Goal: Task Accomplishment & Management: Use online tool/utility

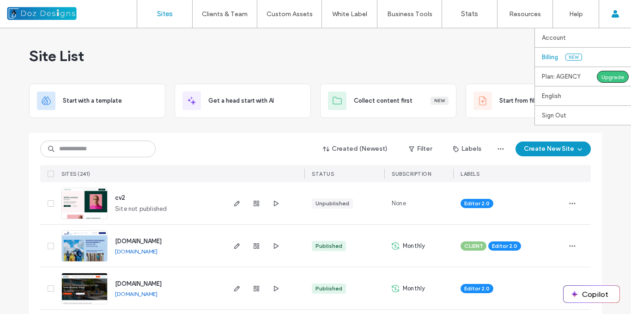
click at [564, 56] on link "Billing New" at bounding box center [586, 57] width 89 height 19
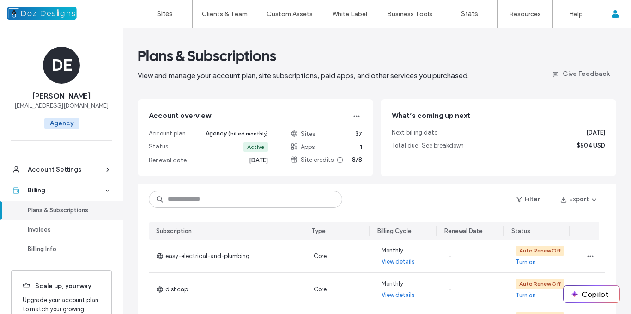
scroll to position [46, 0]
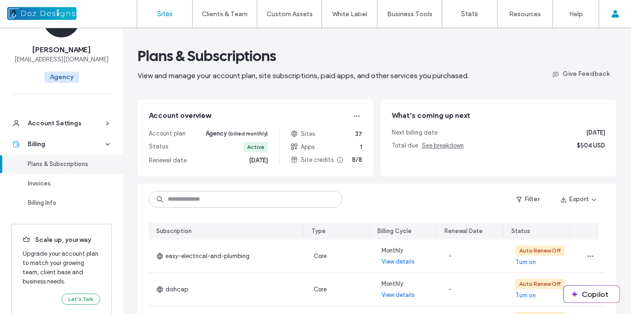
click at [169, 11] on label "Sites" at bounding box center [165, 14] width 16 height 8
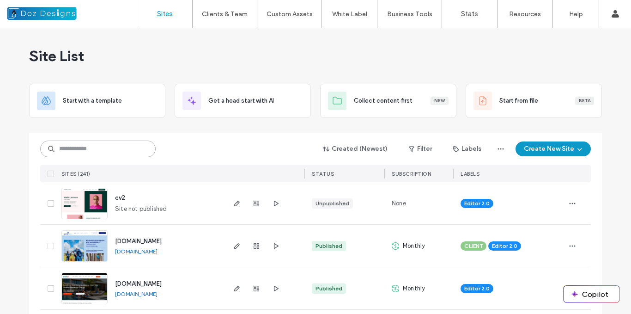
click at [98, 140] on input at bounding box center [97, 148] width 115 height 17
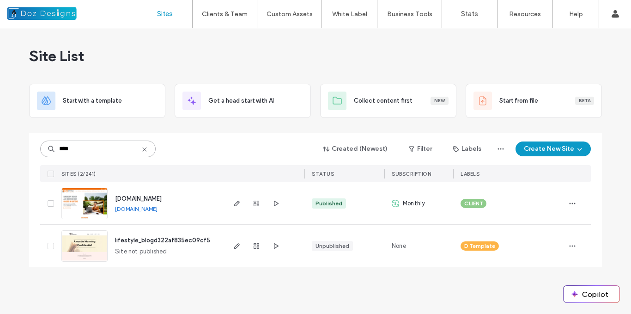
type input "****"
click at [92, 200] on img at bounding box center [84, 219] width 45 height 63
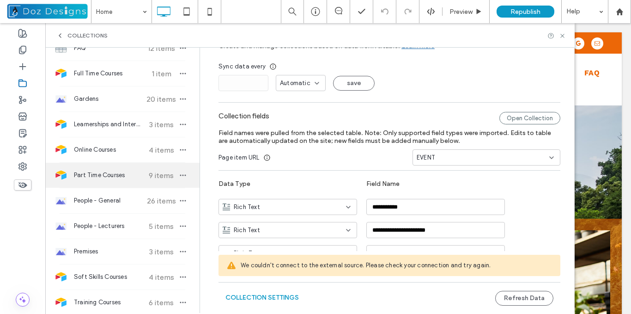
scroll to position [92, 0]
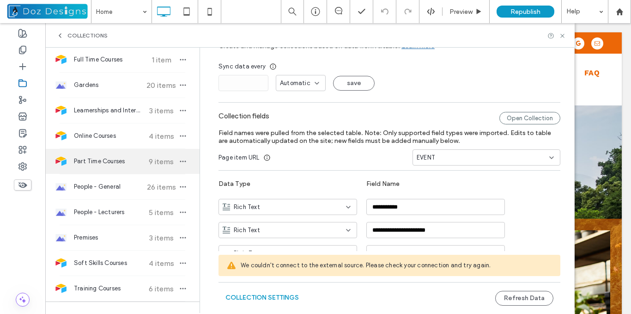
click at [104, 161] on span "Part Time Courses" at bounding box center [108, 161] width 69 height 9
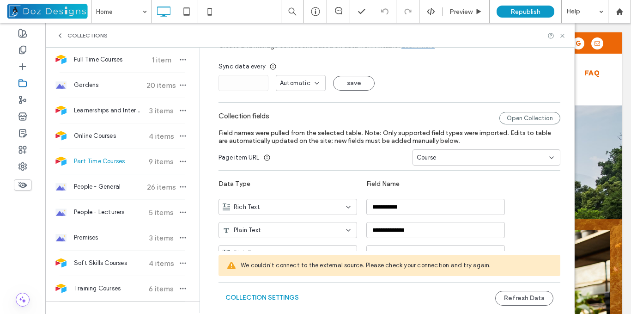
type input "**********"
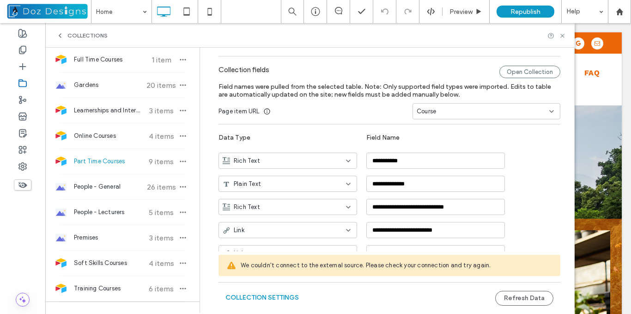
click at [105, 160] on span "Part Time Courses" at bounding box center [108, 161] width 69 height 9
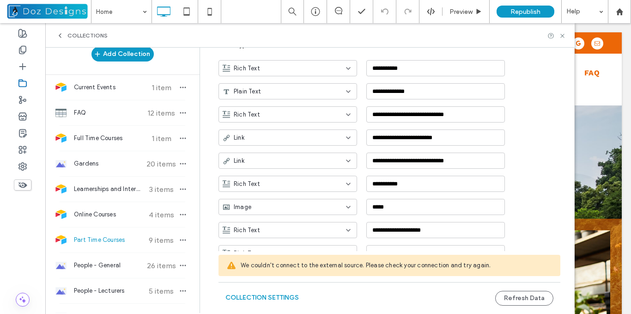
scroll to position [0, 0]
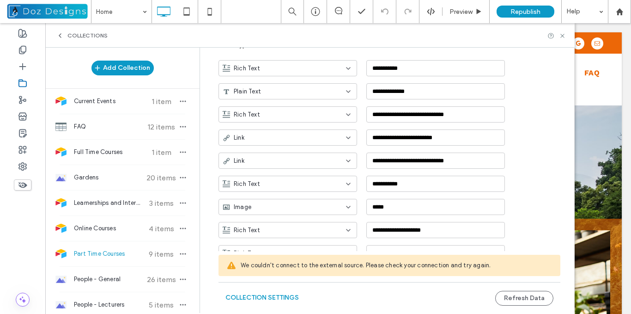
click at [117, 253] on span "Part Time Courses" at bounding box center [108, 253] width 69 height 9
click at [91, 123] on span "FAQ" at bounding box center [108, 126] width 69 height 9
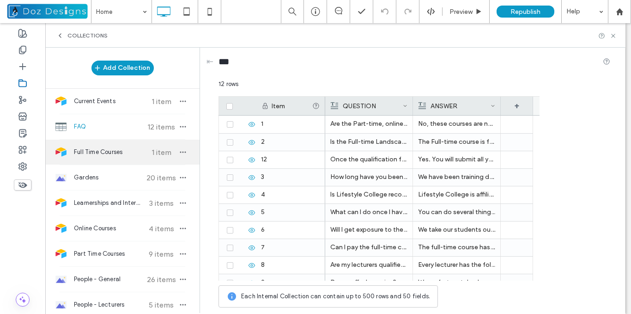
click at [118, 156] on span "Full Time Courses" at bounding box center [108, 151] width 69 height 9
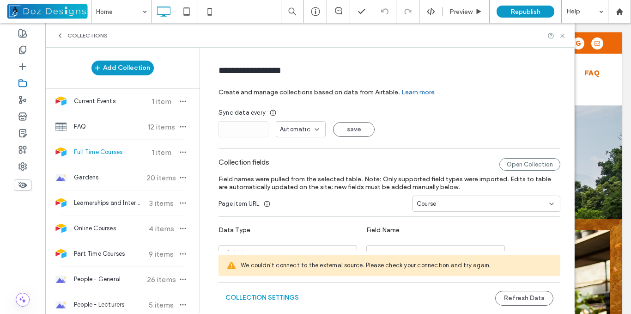
click at [313, 131] on icon at bounding box center [316, 129] width 7 height 7
click at [436, 135] on div "* Automatic save" at bounding box center [389, 129] width 342 height 16
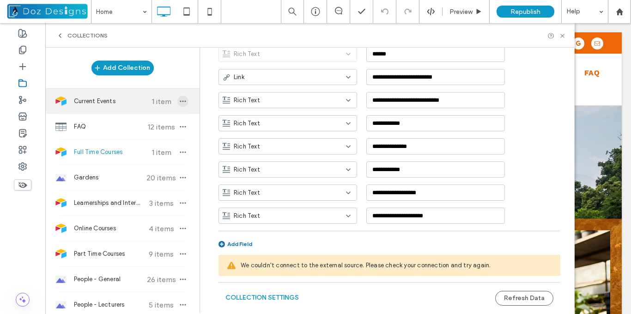
click at [179, 100] on icon "button" at bounding box center [182, 100] width 7 height 7
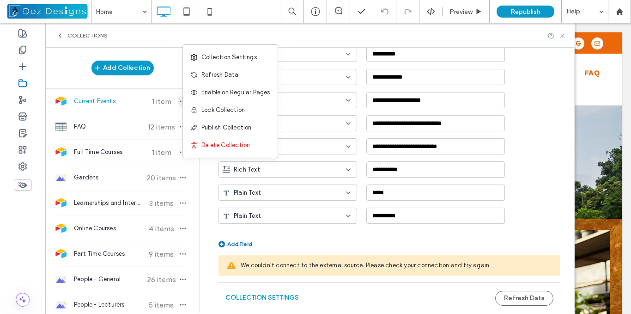
scroll to position [361, 0]
click at [212, 145] on span "Delete Collection" at bounding box center [225, 144] width 48 height 9
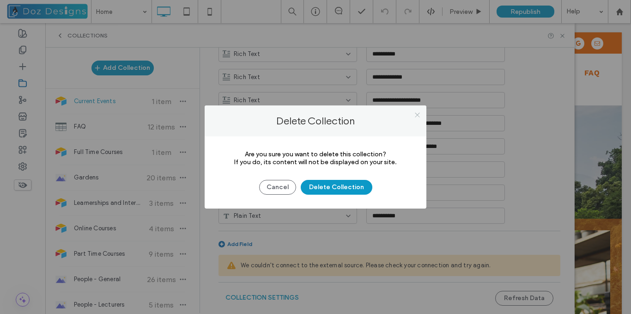
click at [418, 115] on icon at bounding box center [417, 114] width 7 height 7
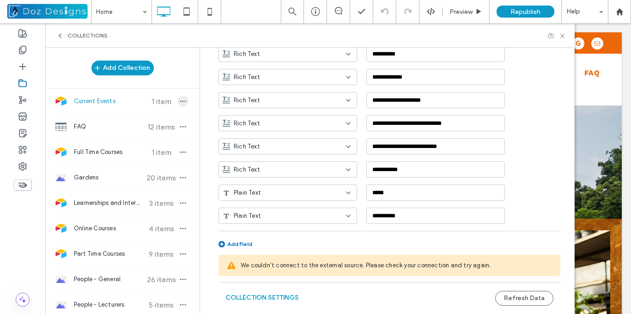
click at [179, 102] on icon "button" at bounding box center [182, 100] width 7 height 7
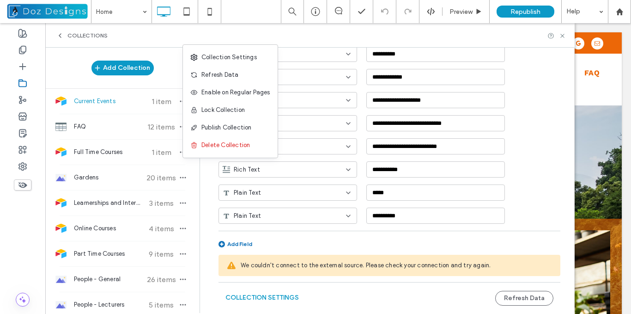
click at [163, 76] on div "Add Collection" at bounding box center [122, 68] width 154 height 18
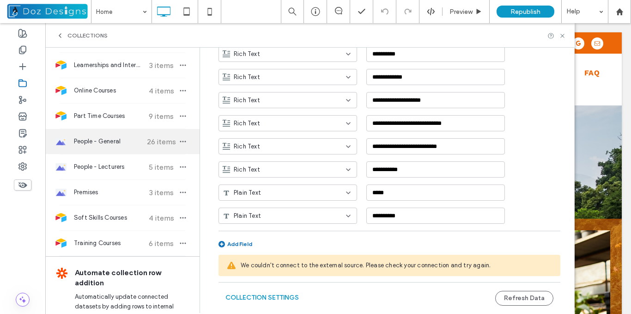
scroll to position [139, 0]
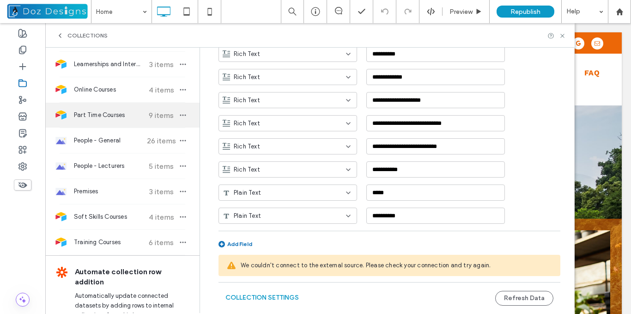
click at [111, 118] on span "Part Time Courses" at bounding box center [108, 114] width 69 height 9
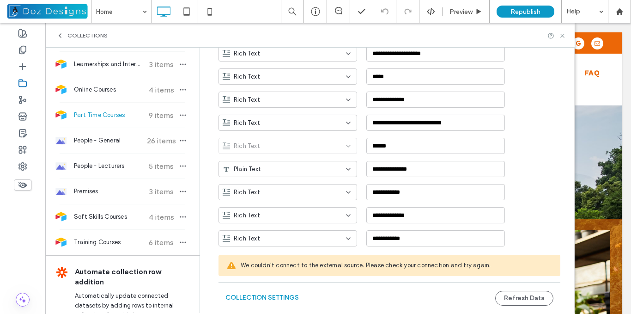
type input "**********"
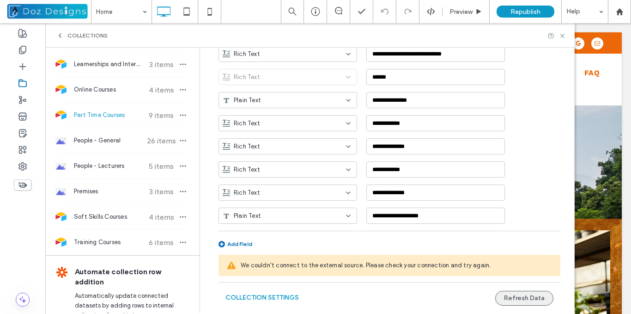
click at [532, 298] on button "Refresh Data" at bounding box center [524, 297] width 58 height 15
click at [283, 296] on button "Collection Settings" at bounding box center [261, 297] width 73 height 15
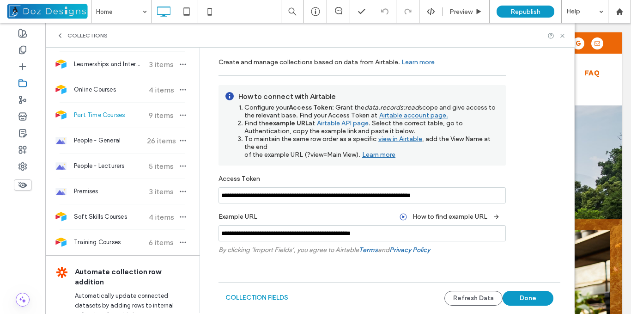
scroll to position [30, 0]
click at [331, 214] on div "Example URL How to find example URL" at bounding box center [361, 216] width 287 height 17
click at [413, 230] on input "**********" at bounding box center [361, 233] width 287 height 16
type input "**********"
click at [501, 269] on form "**********" at bounding box center [389, 169] width 369 height 286
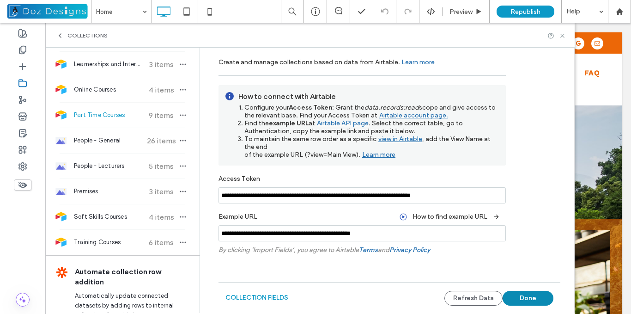
click at [522, 294] on button "Done" at bounding box center [527, 297] width 51 height 15
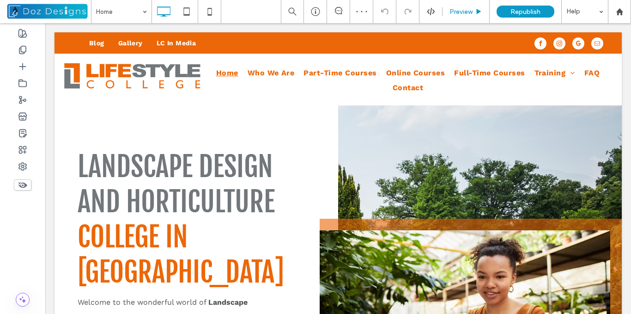
scroll to position [0, 0]
drag, startPoint x: 472, startPoint y: 14, endPoint x: 455, endPoint y: 23, distance: 19.2
click at [472, 14] on span "Preview" at bounding box center [460, 12] width 23 height 8
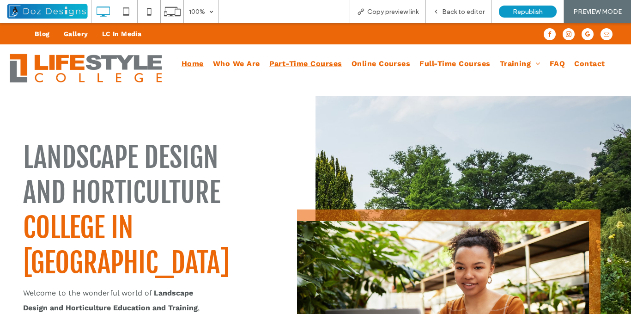
click at [308, 64] on span "Part-Time Courses" at bounding box center [305, 63] width 73 height 15
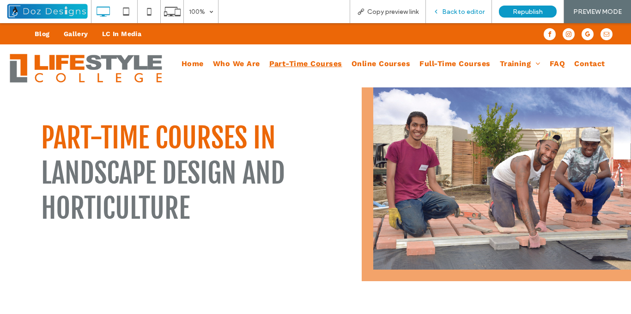
click at [441, 11] on div "Back to editor" at bounding box center [459, 12] width 66 height 8
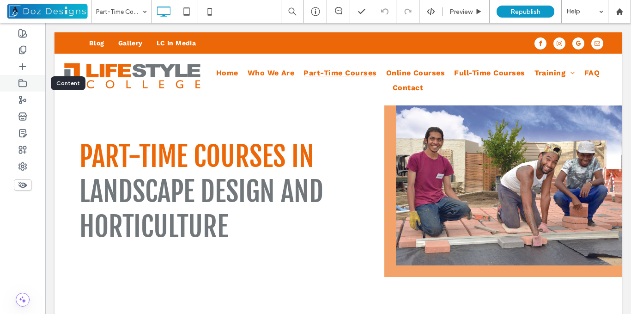
click at [24, 79] on icon at bounding box center [22, 82] width 9 height 9
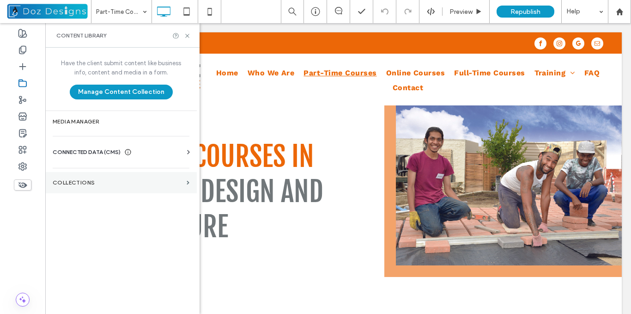
click at [110, 181] on label "Collections" at bounding box center [118, 182] width 130 height 6
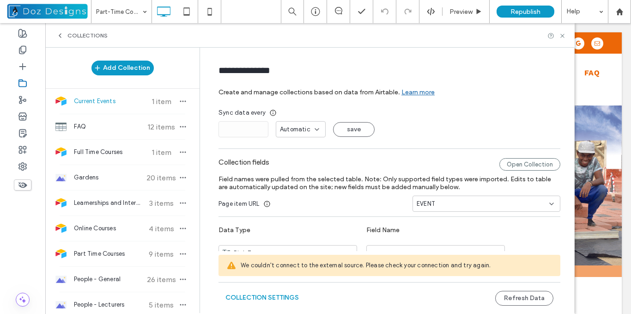
click at [297, 266] on span "We couldn't connect to the external source. Please check your connection and tr…" at bounding box center [397, 264] width 312 height 9
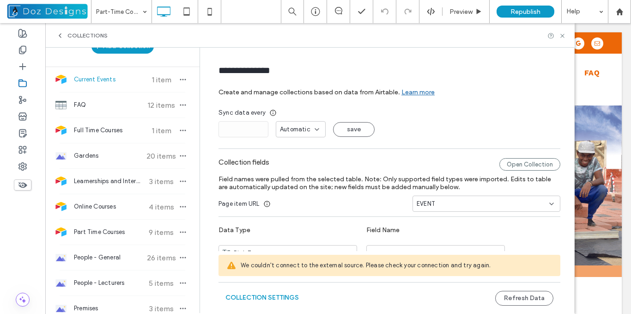
scroll to position [21, 0]
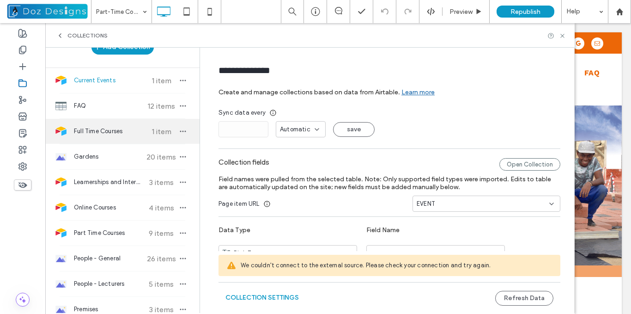
click at [112, 131] on span "Full Time Courses" at bounding box center [108, 131] width 69 height 9
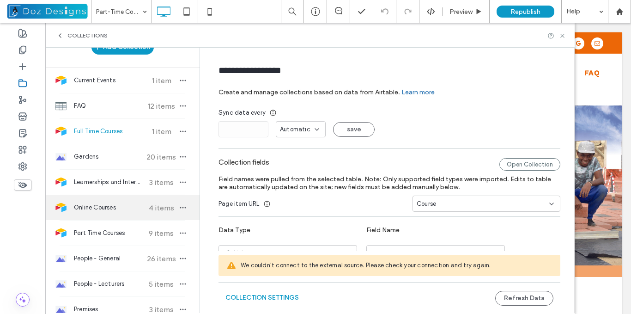
click at [110, 208] on span "Online Courses" at bounding box center [108, 207] width 69 height 9
type input "**********"
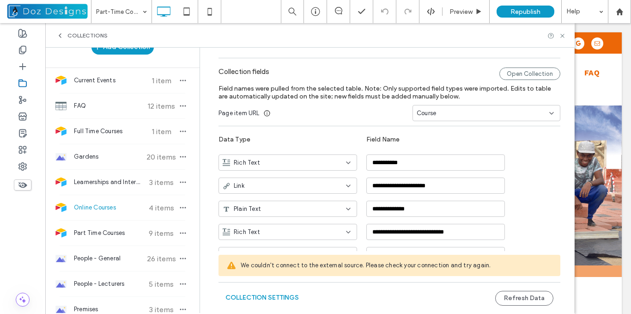
scroll to position [92, 0]
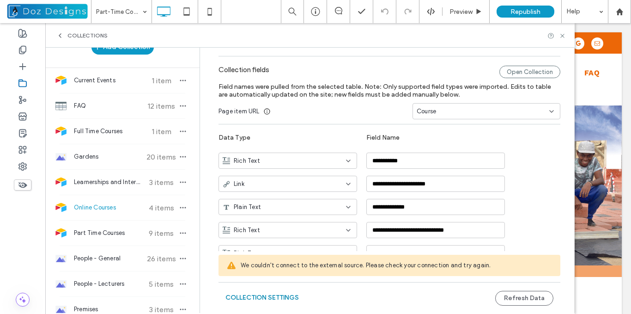
click at [273, 295] on button "Collection Settings" at bounding box center [261, 297] width 73 height 15
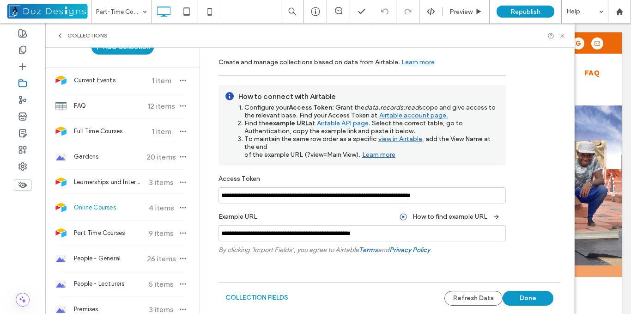
scroll to position [30, 0]
click at [291, 214] on div "Example URL How to find example URL" at bounding box center [361, 216] width 287 height 17
click at [341, 194] on input "**********" at bounding box center [361, 195] width 287 height 16
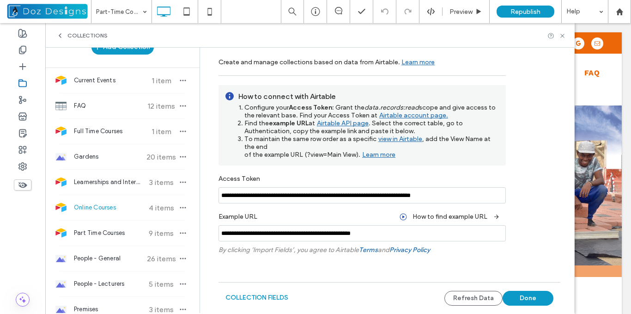
click at [346, 212] on div "Example URL How to find example URL" at bounding box center [361, 216] width 287 height 17
click at [440, 261] on form "**********" at bounding box center [389, 169] width 369 height 286
click at [458, 296] on button "Refresh Data" at bounding box center [473, 297] width 58 height 15
click at [485, 295] on button "Refresh Data" at bounding box center [473, 297] width 58 height 15
click at [529, 296] on button "Done" at bounding box center [527, 297] width 51 height 15
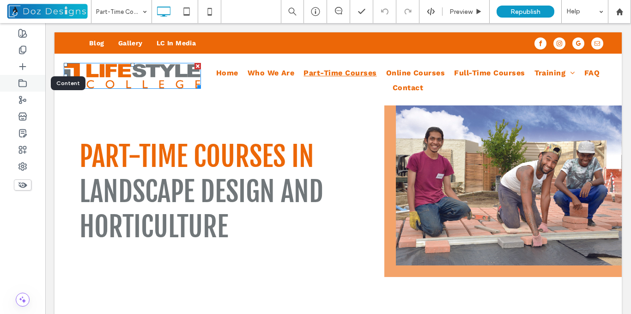
click at [23, 86] on use at bounding box center [22, 82] width 7 height 7
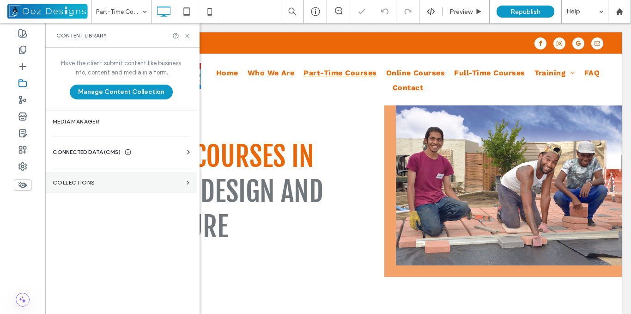
click at [157, 181] on label "Collections" at bounding box center [118, 182] width 130 height 6
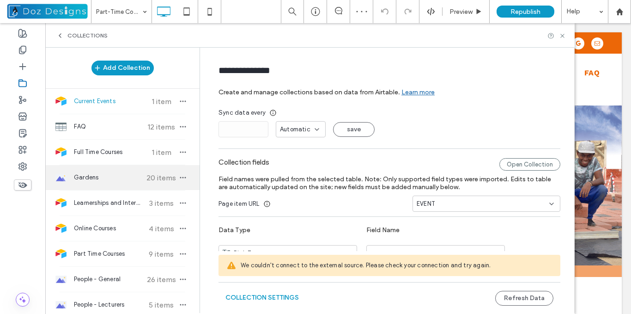
scroll to position [0, 0]
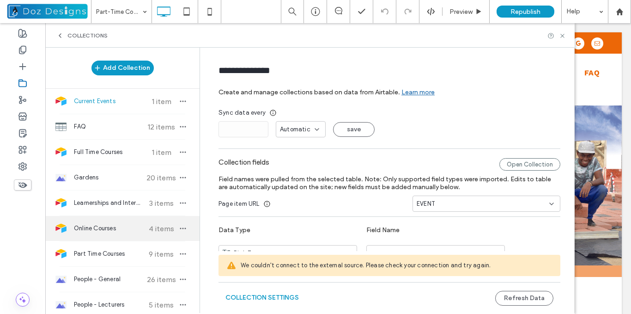
click at [123, 230] on span "Online Courses" at bounding box center [108, 227] width 69 height 9
type input "**********"
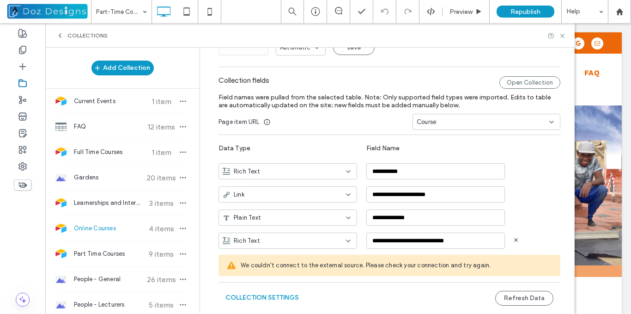
scroll to position [92, 0]
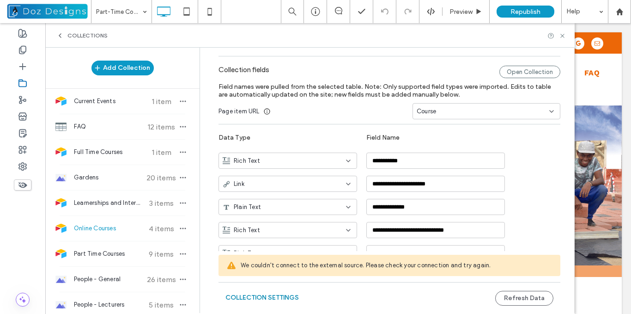
click at [277, 296] on button "Collection Settings" at bounding box center [261, 297] width 73 height 15
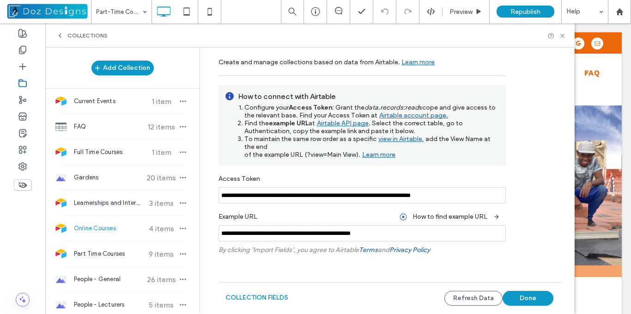
scroll to position [30, 0]
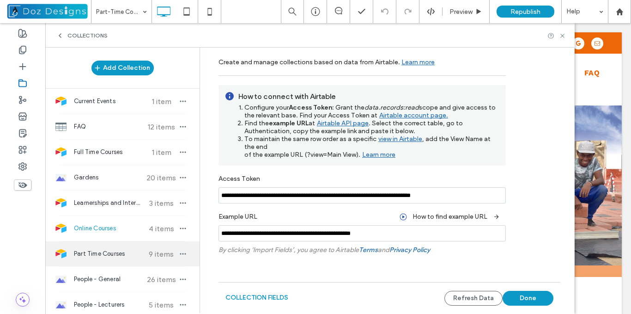
click at [106, 253] on span "Part Time Courses" at bounding box center [108, 253] width 69 height 9
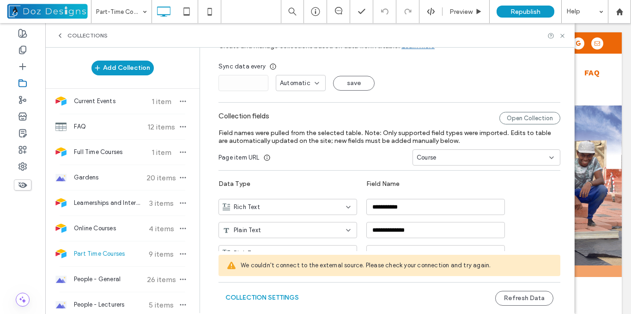
scroll to position [0, 0]
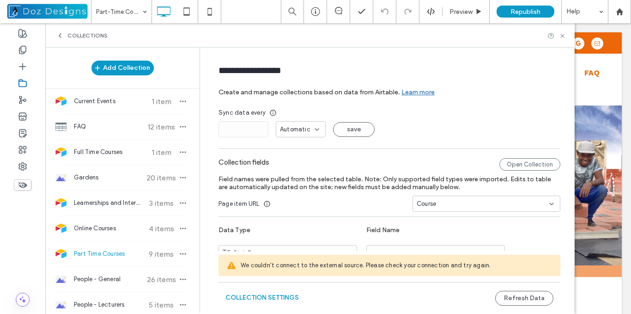
click at [409, 91] on link "Learn more" at bounding box center [417, 90] width 33 height 18
click at [262, 298] on button "Collection Settings" at bounding box center [261, 297] width 73 height 15
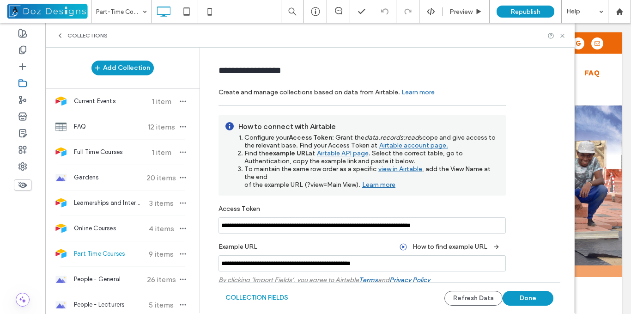
click at [342, 151] on link "Airtable API page" at bounding box center [342, 154] width 54 height 12
click at [365, 259] on input "**********" at bounding box center [361, 263] width 287 height 16
click at [535, 255] on form "**********" at bounding box center [389, 199] width 369 height 286
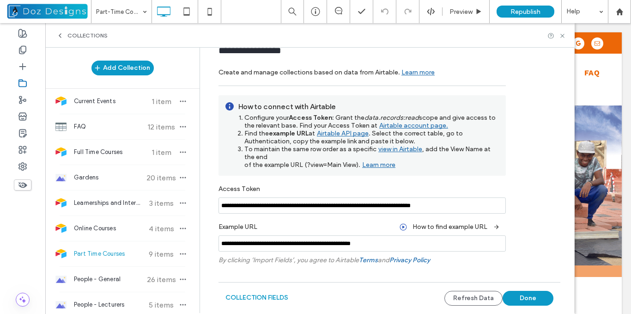
scroll to position [30, 0]
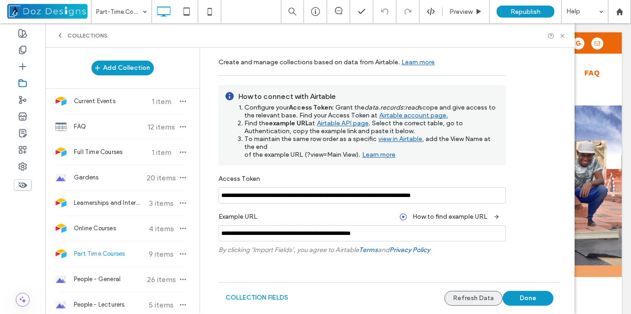
click at [473, 301] on button "Refresh Data" at bounding box center [473, 297] width 58 height 15
drag, startPoint x: 523, startPoint y: 299, endPoint x: 423, endPoint y: 244, distance: 114.1
click at [523, 299] on button "Done" at bounding box center [527, 297] width 51 height 15
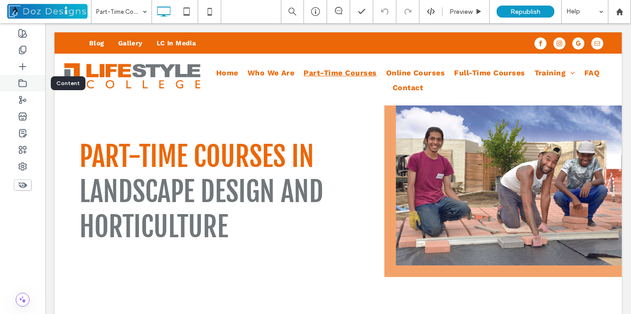
click at [21, 82] on icon at bounding box center [22, 82] width 9 height 9
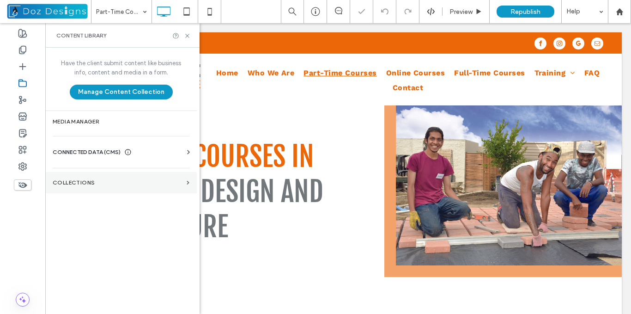
click at [151, 181] on label "Collections" at bounding box center [118, 182] width 130 height 6
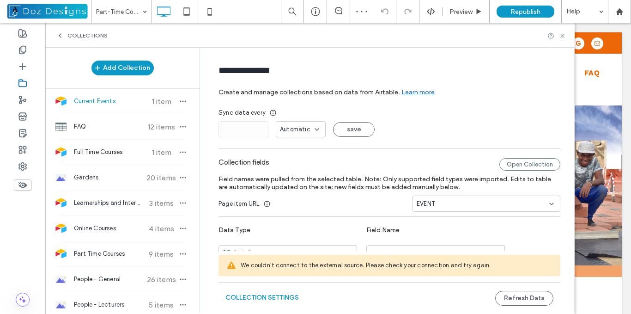
scroll to position [0, 0]
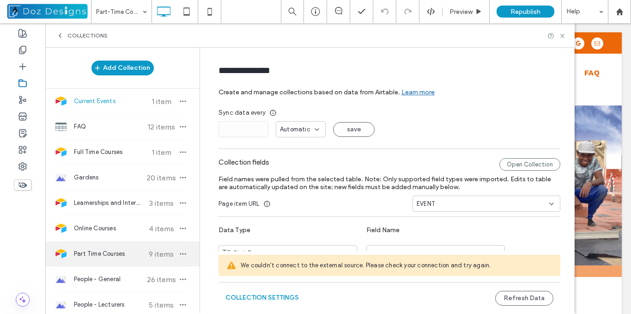
click at [115, 251] on span "Part Time Courses" at bounding box center [108, 253] width 69 height 9
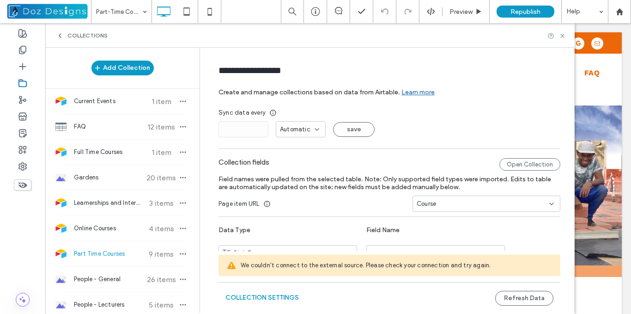
type input "**********"
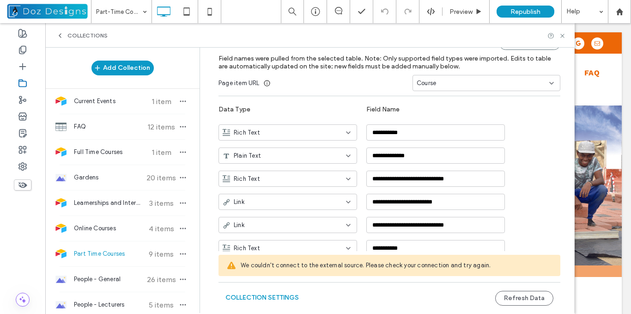
scroll to position [107, 0]
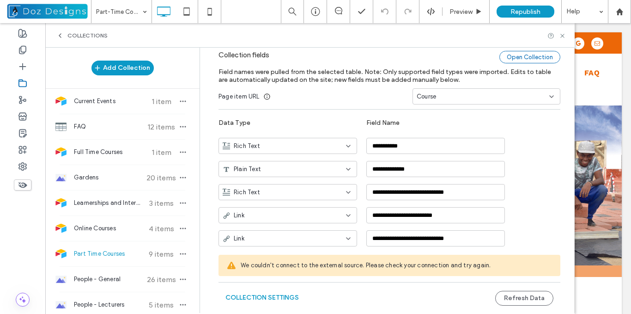
click at [519, 57] on div "Open Collection" at bounding box center [529, 57] width 61 height 12
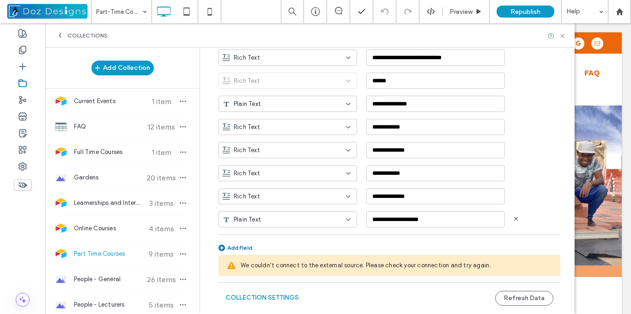
scroll to position [430, 0]
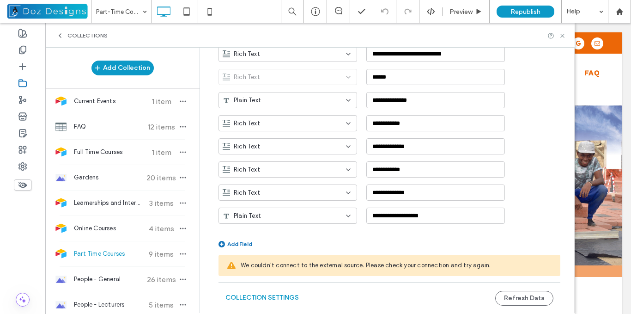
click at [409, 266] on span "We couldn't connect to the external source. Please check your connection and tr…" at bounding box center [397, 264] width 312 height 9
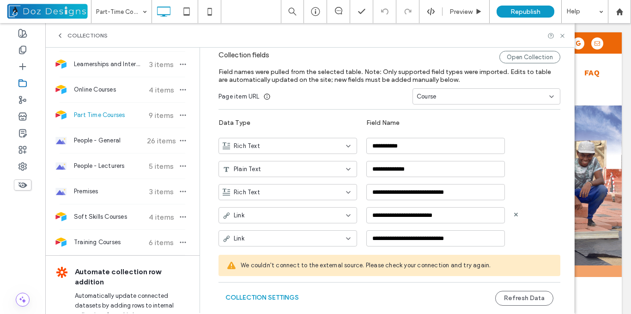
scroll to position [15, 0]
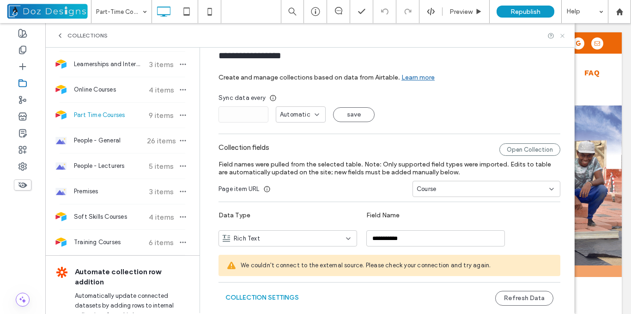
click at [563, 35] on use at bounding box center [562, 36] width 4 height 4
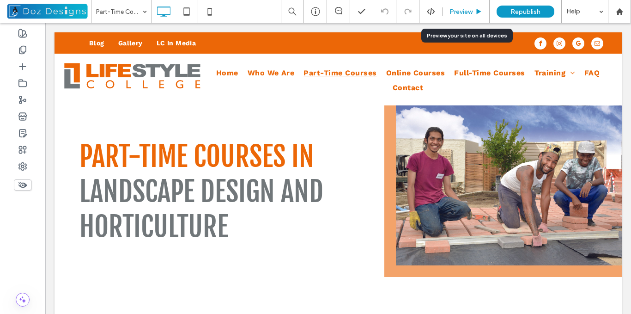
click at [475, 10] on icon at bounding box center [478, 11] width 7 height 7
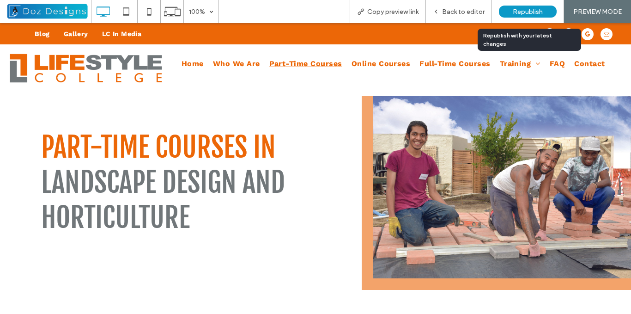
click at [528, 11] on span "Republish" at bounding box center [528, 12] width 30 height 8
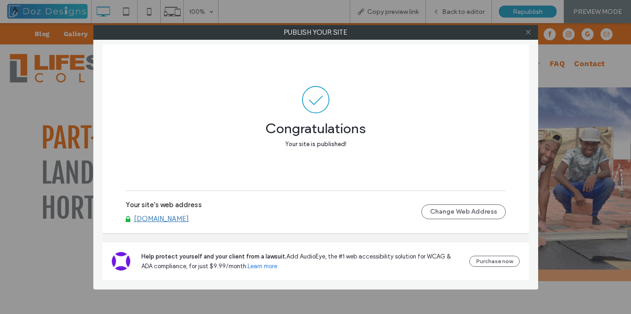
click at [529, 31] on use at bounding box center [527, 32] width 5 height 5
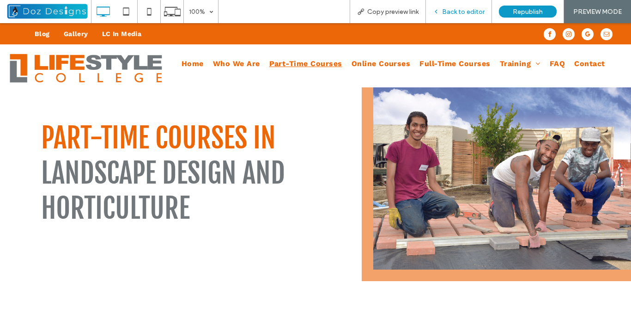
click at [461, 12] on span "Back to editor" at bounding box center [463, 12] width 42 height 8
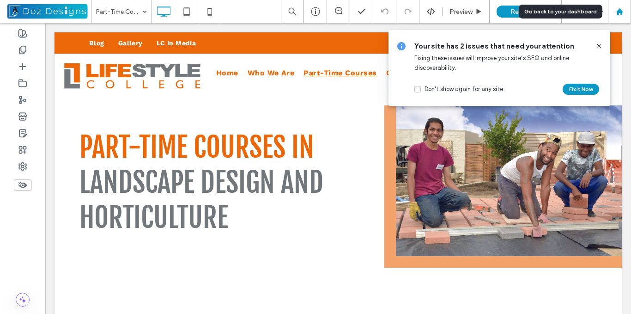
click at [620, 11] on use at bounding box center [618, 11] width 7 height 7
